Goal: Browse casually

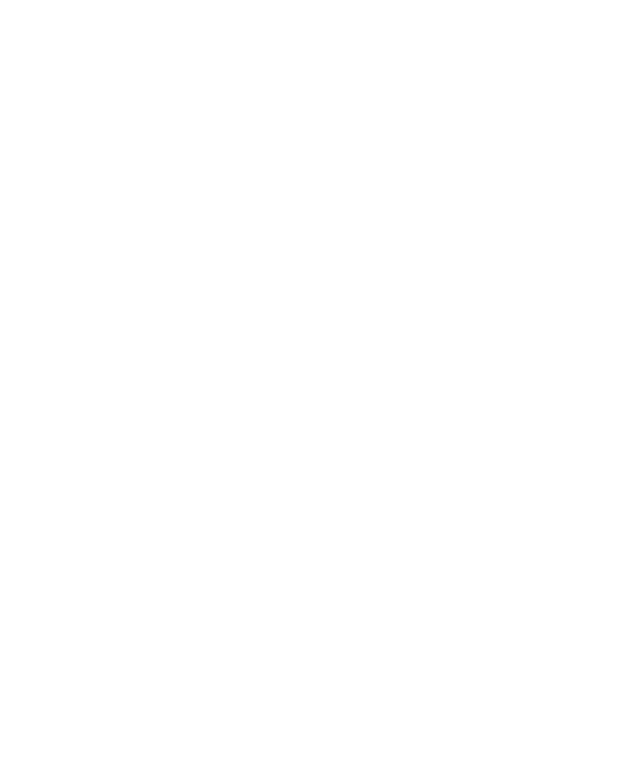
scroll to position [5662, 0]
click at [86, 473] on link "Family Hotel Posta ****" at bounding box center [143, 482] width 186 height 18
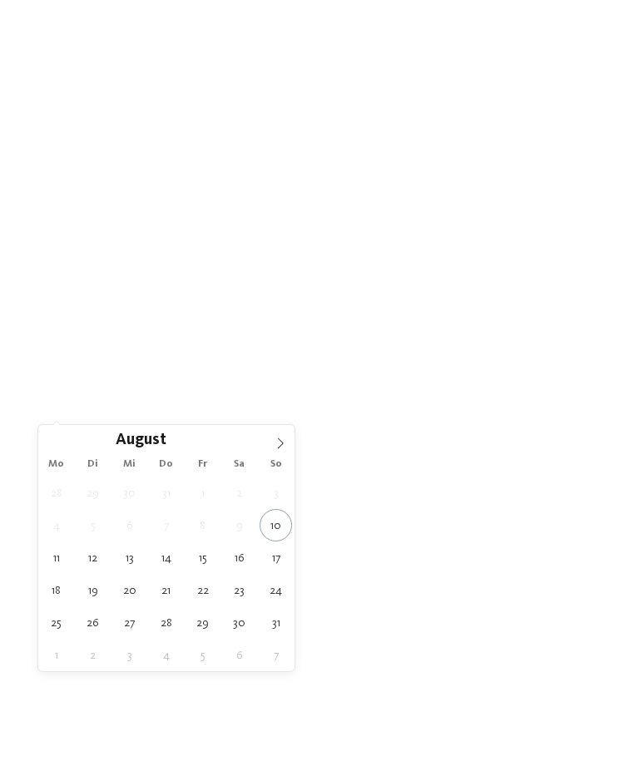
click at [266, 434] on span at bounding box center [280, 439] width 28 height 28
click at [280, 449] on icon at bounding box center [281, 444] width 12 height 12
type div "11.10.2025"
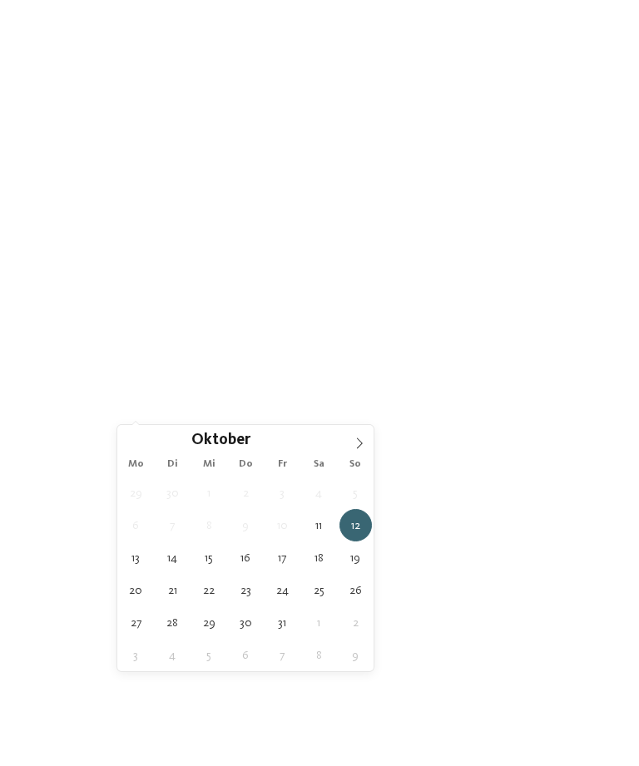
type div "18.10.2025"
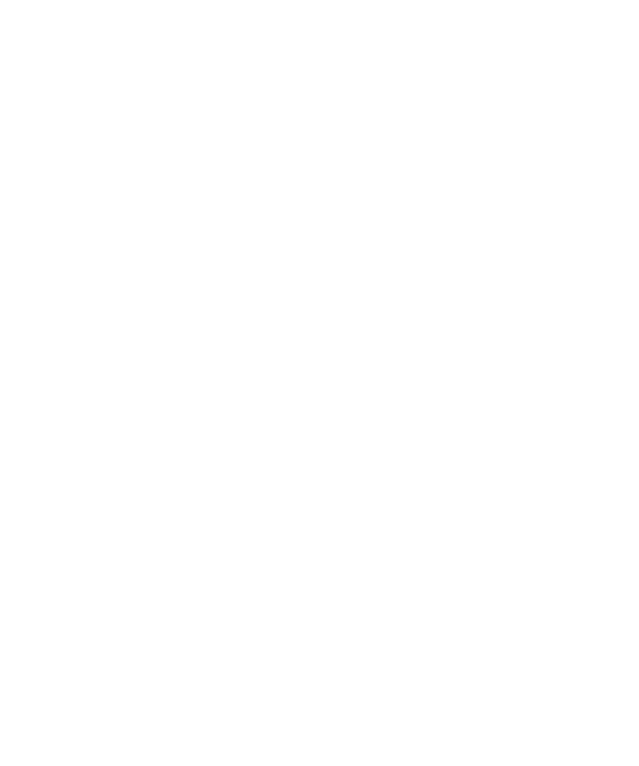
click at [576, 413] on span "filtern" at bounding box center [566, 412] width 38 height 12
click at [144, 507] on div at bounding box center [172, 452] width 278 height 156
click at [126, 475] on div at bounding box center [172, 452] width 278 height 156
click at [87, 590] on link "Familienhotel Bella Vista ****" at bounding box center [166, 585] width 233 height 18
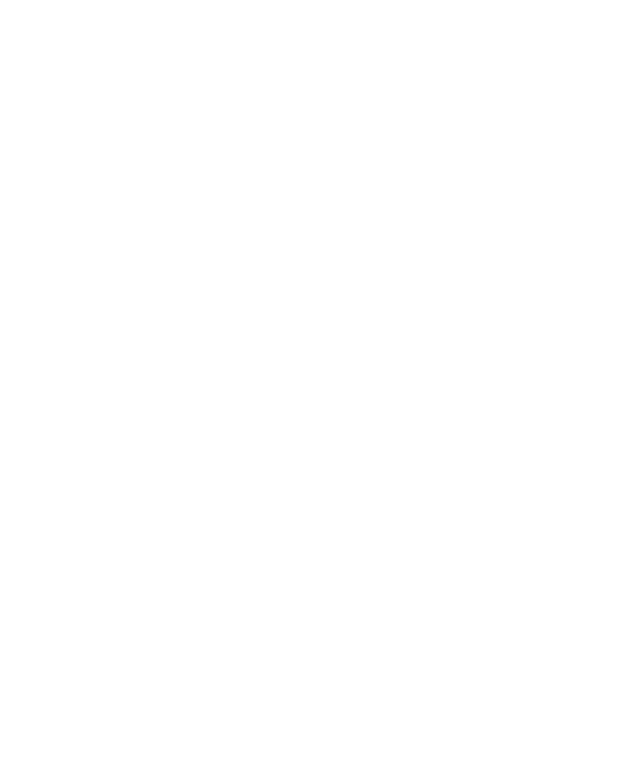
scroll to position [0, 0]
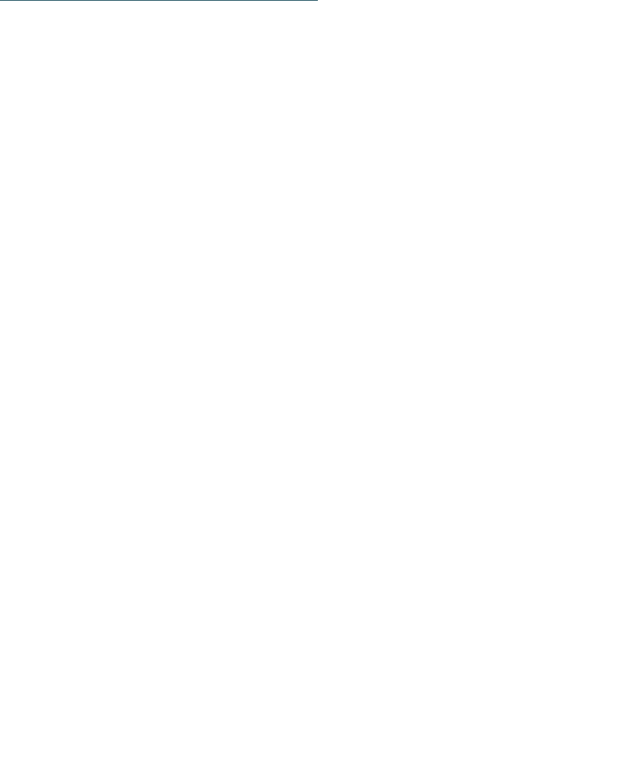
scroll to position [2849, 0]
